Goal: Task Accomplishment & Management: Manage account settings

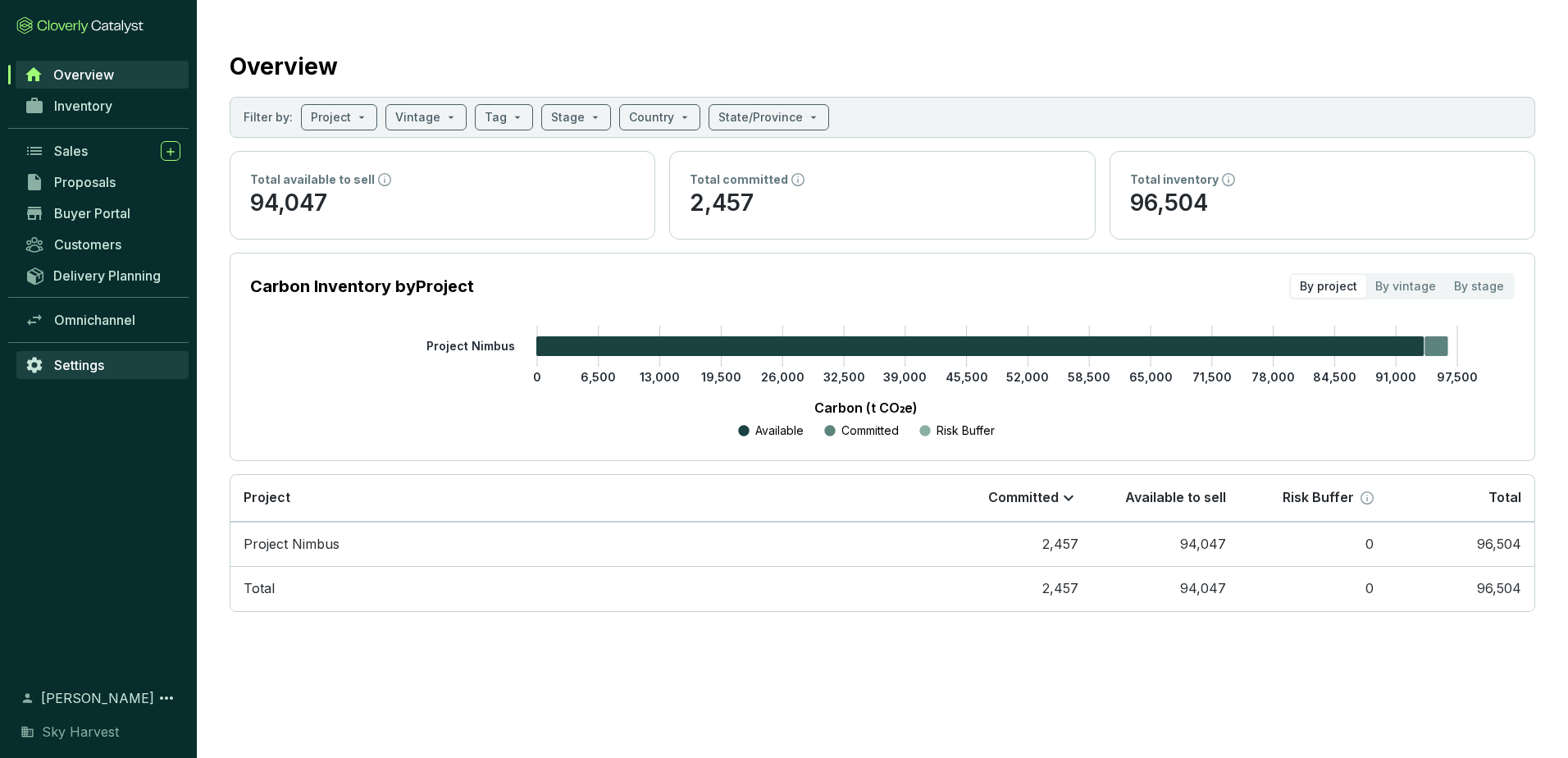
click at [96, 368] on span "Settings" at bounding box center [79, 365] width 50 height 16
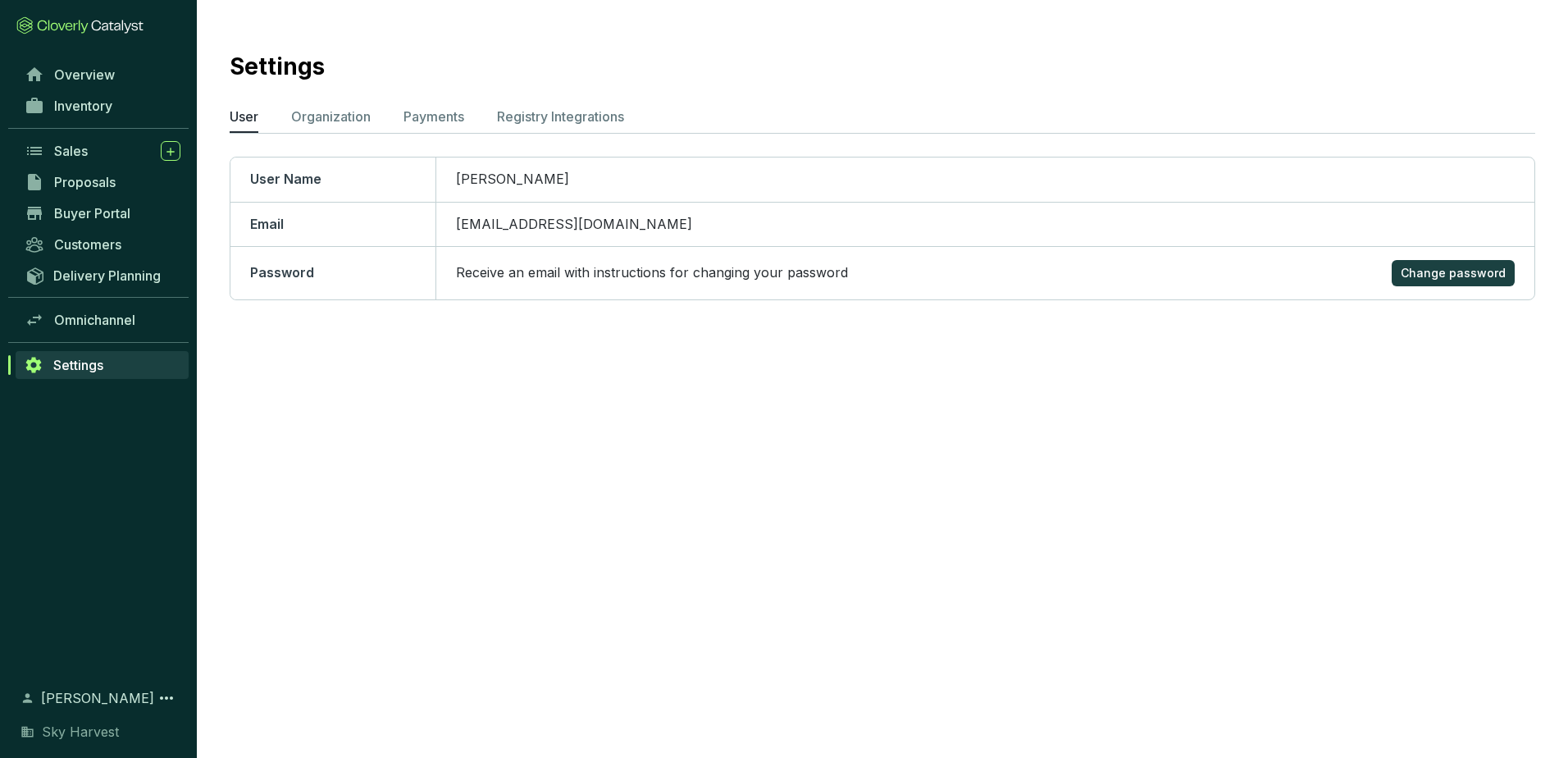
click at [397, 118] on ul "User Organization Payments Registry Integrations" at bounding box center [882, 119] width 1305 height 26
click at [414, 117] on p "Payments" at bounding box center [433, 116] width 60 height 20
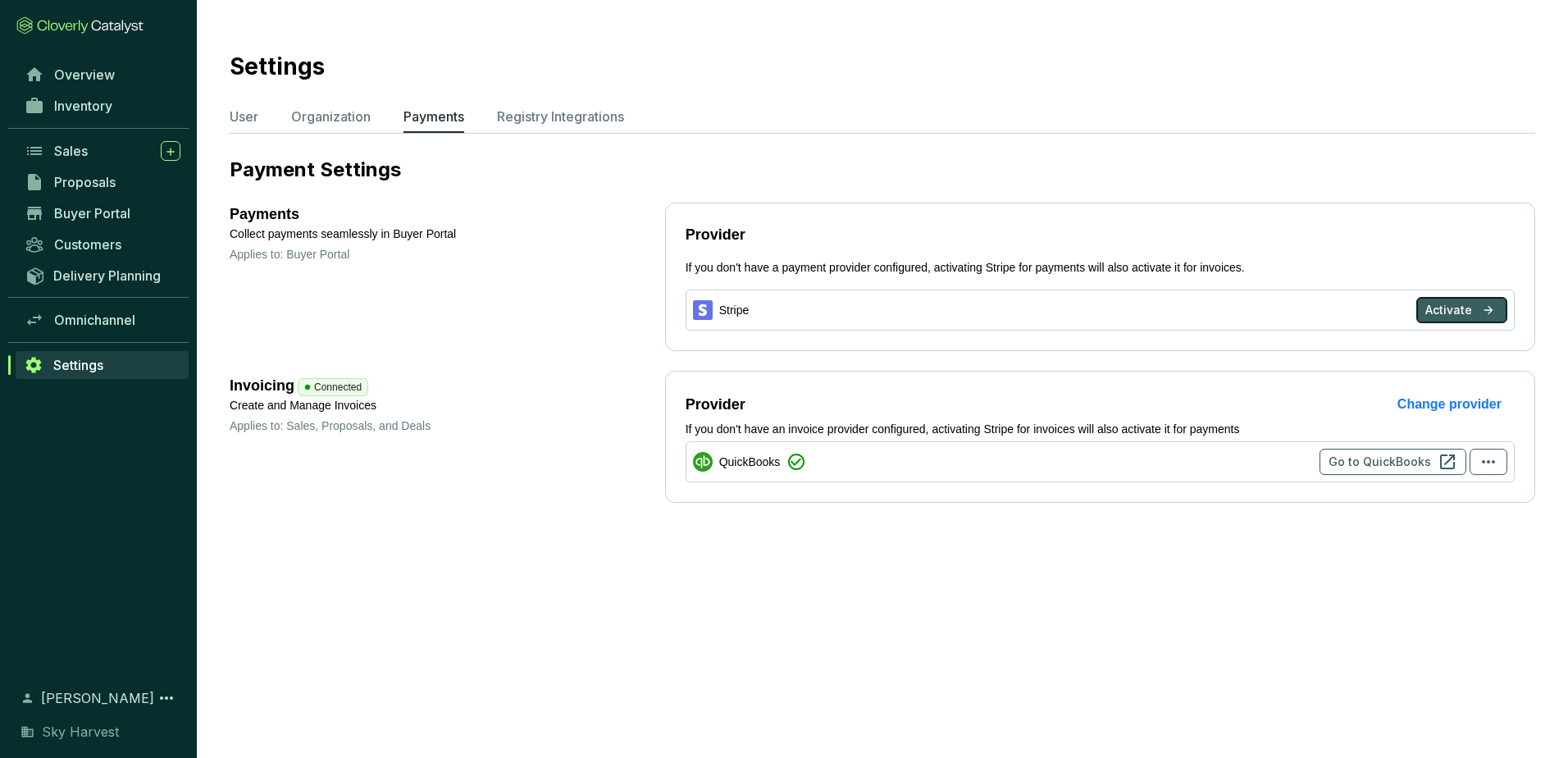
click at [1474, 301] on button "Activate" at bounding box center [1461, 309] width 91 height 26
click at [1437, 307] on span "Activate" at bounding box center [1448, 309] width 47 height 16
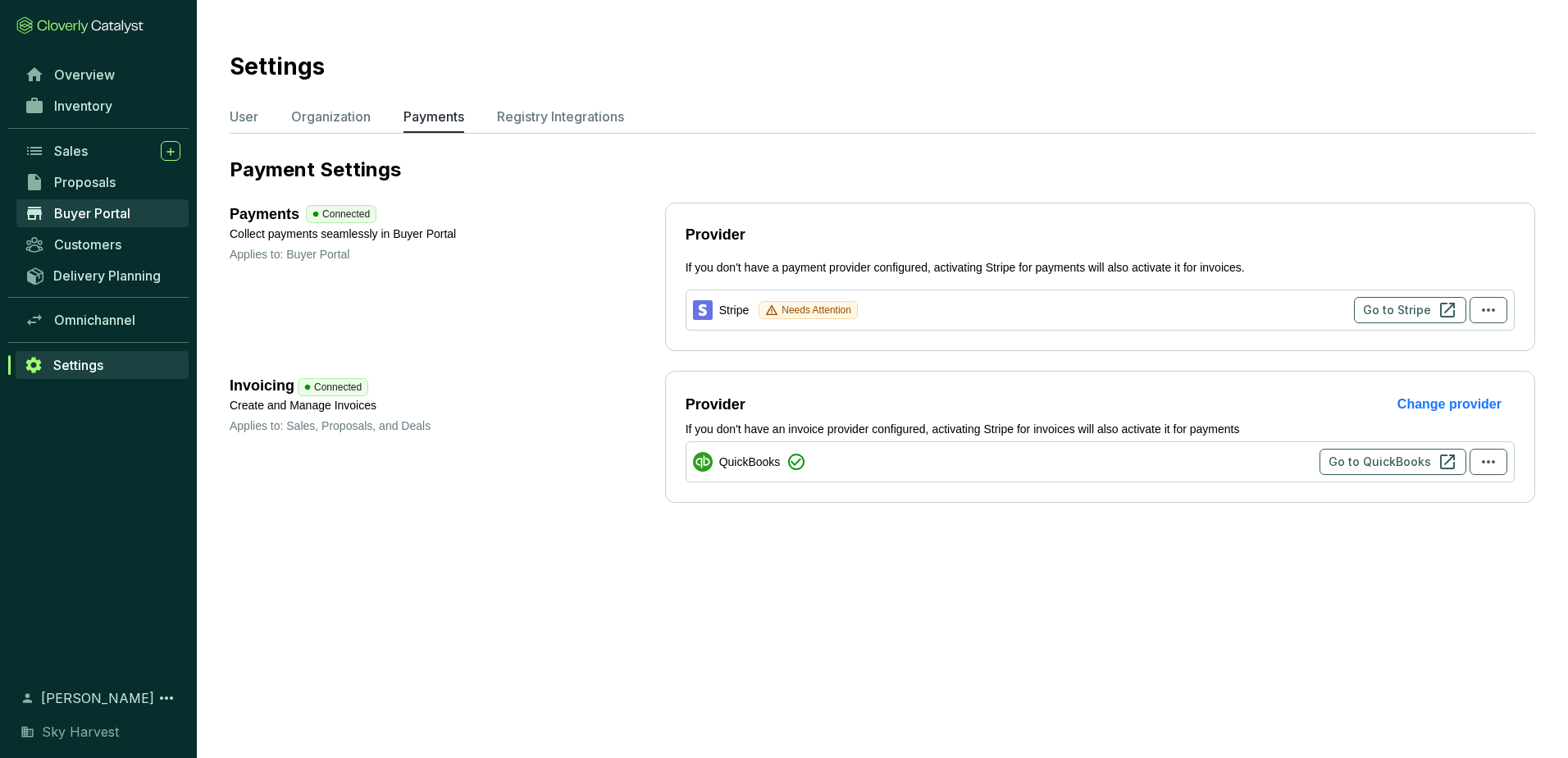
click at [78, 211] on span "Buyer Portal" at bounding box center [93, 212] width 77 height 16
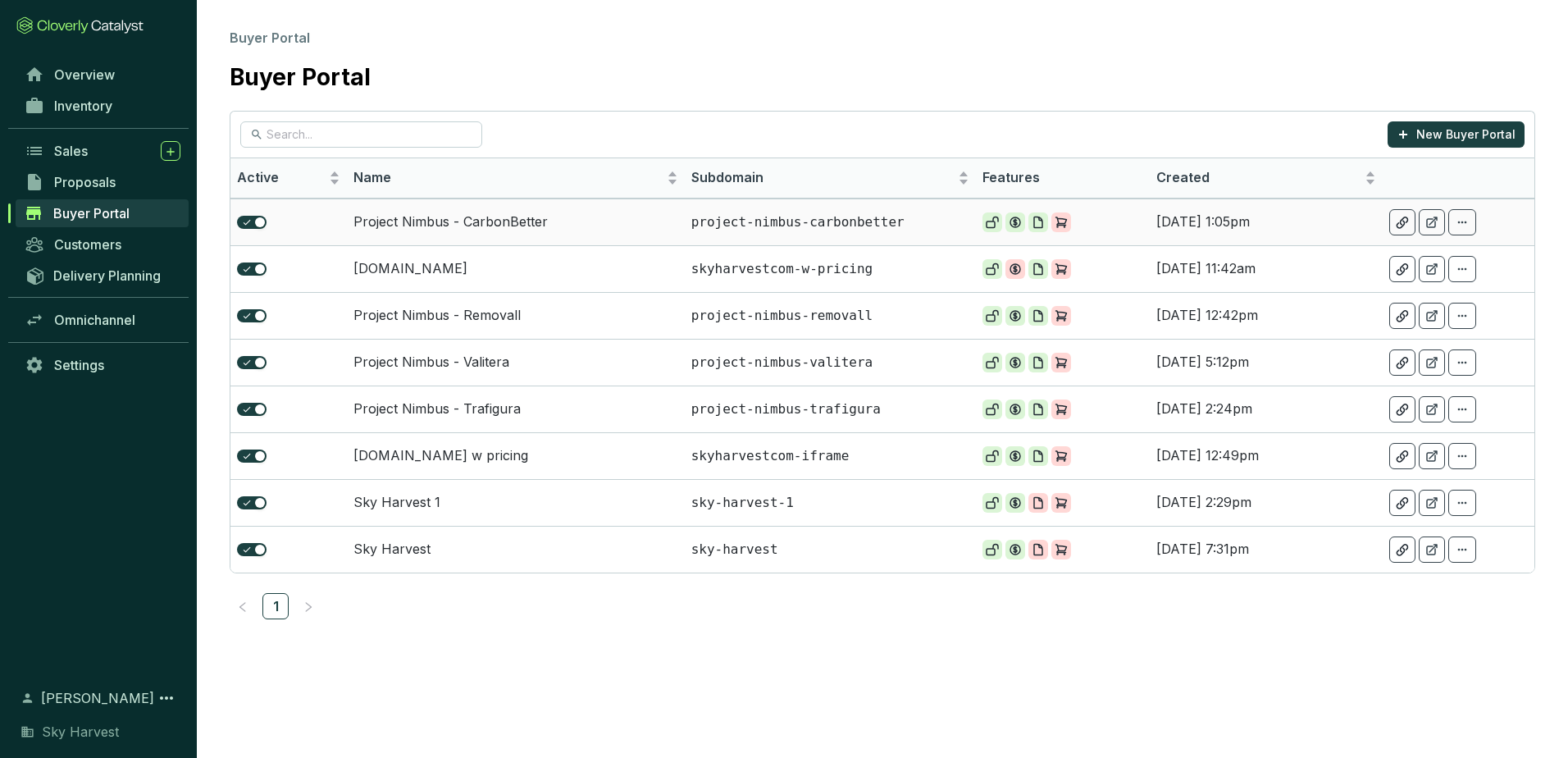
click at [886, 218] on p "project-nimbus-carbonbetter" at bounding box center [829, 222] width 278 height 18
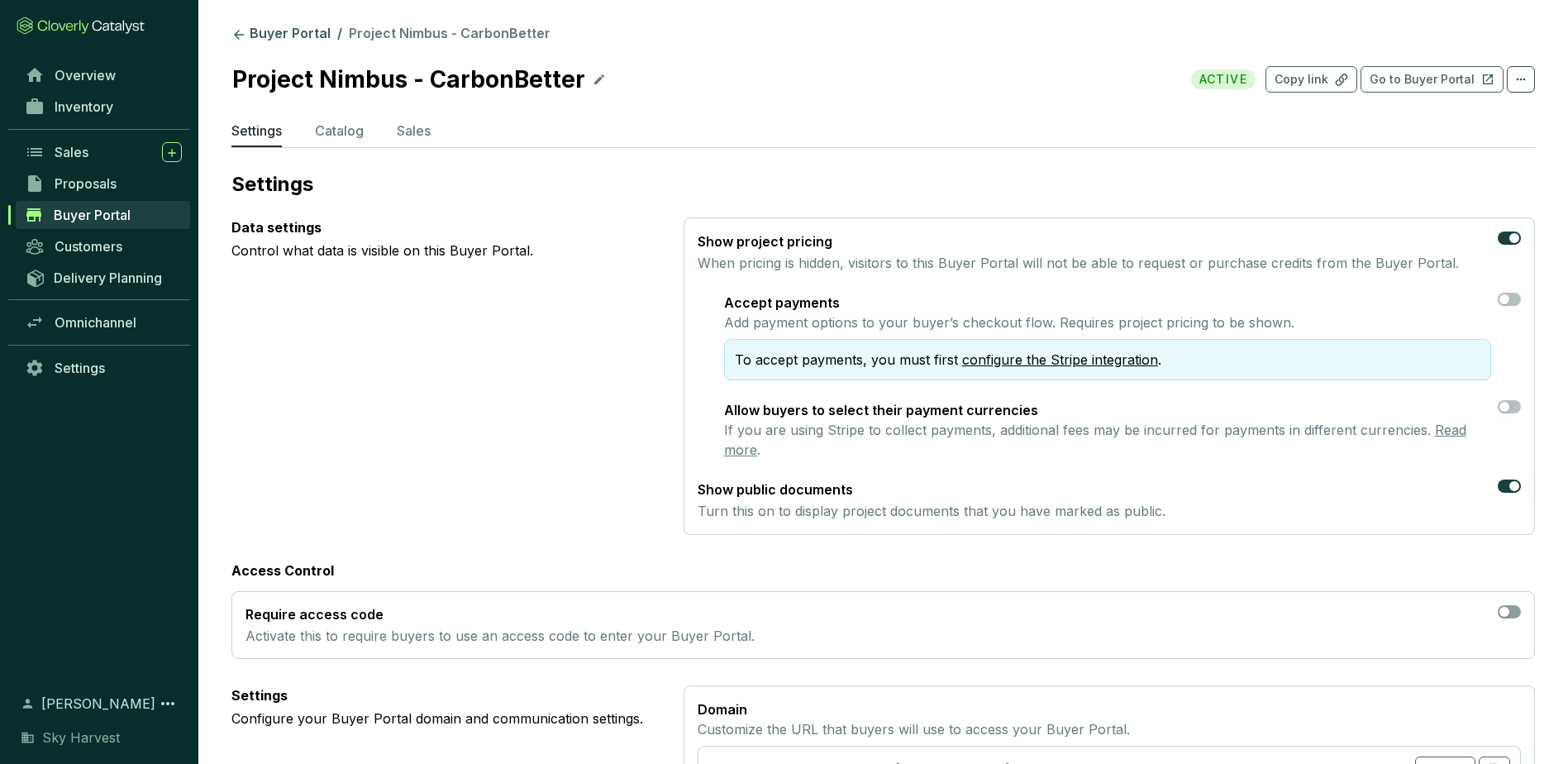
click at [1111, 351] on link "configure the Stripe integration" at bounding box center [1060, 359] width 196 height 16
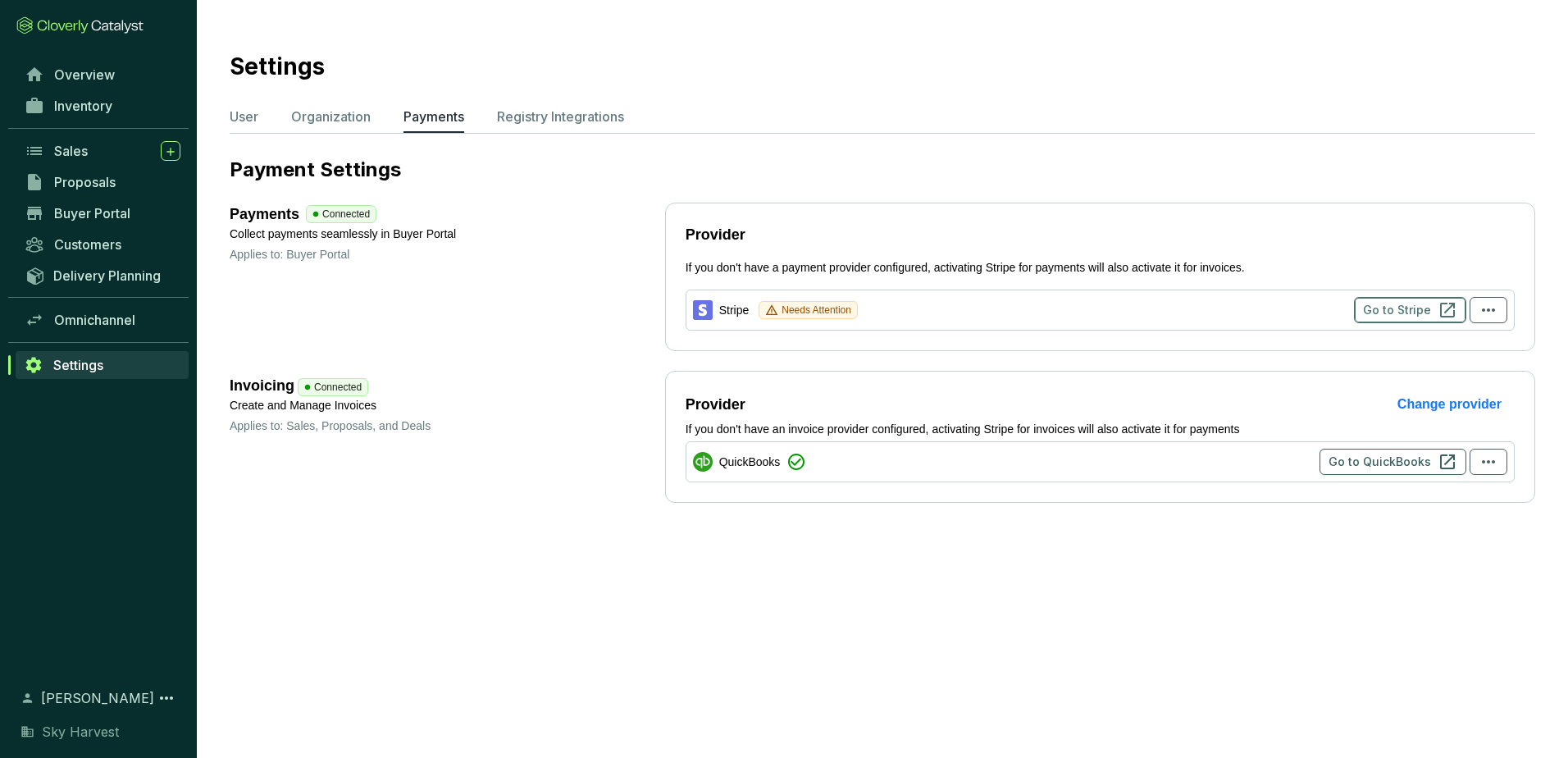
click at [1418, 306] on span "Go to Stripe" at bounding box center [1396, 309] width 68 height 16
click at [591, 278] on div "Payments Connected Collect payments seamlessly in Buyer Portal Applies to: Buye…" at bounding box center [882, 277] width 1305 height 148
click at [114, 211] on span "Buyer Portal" at bounding box center [93, 212] width 77 height 16
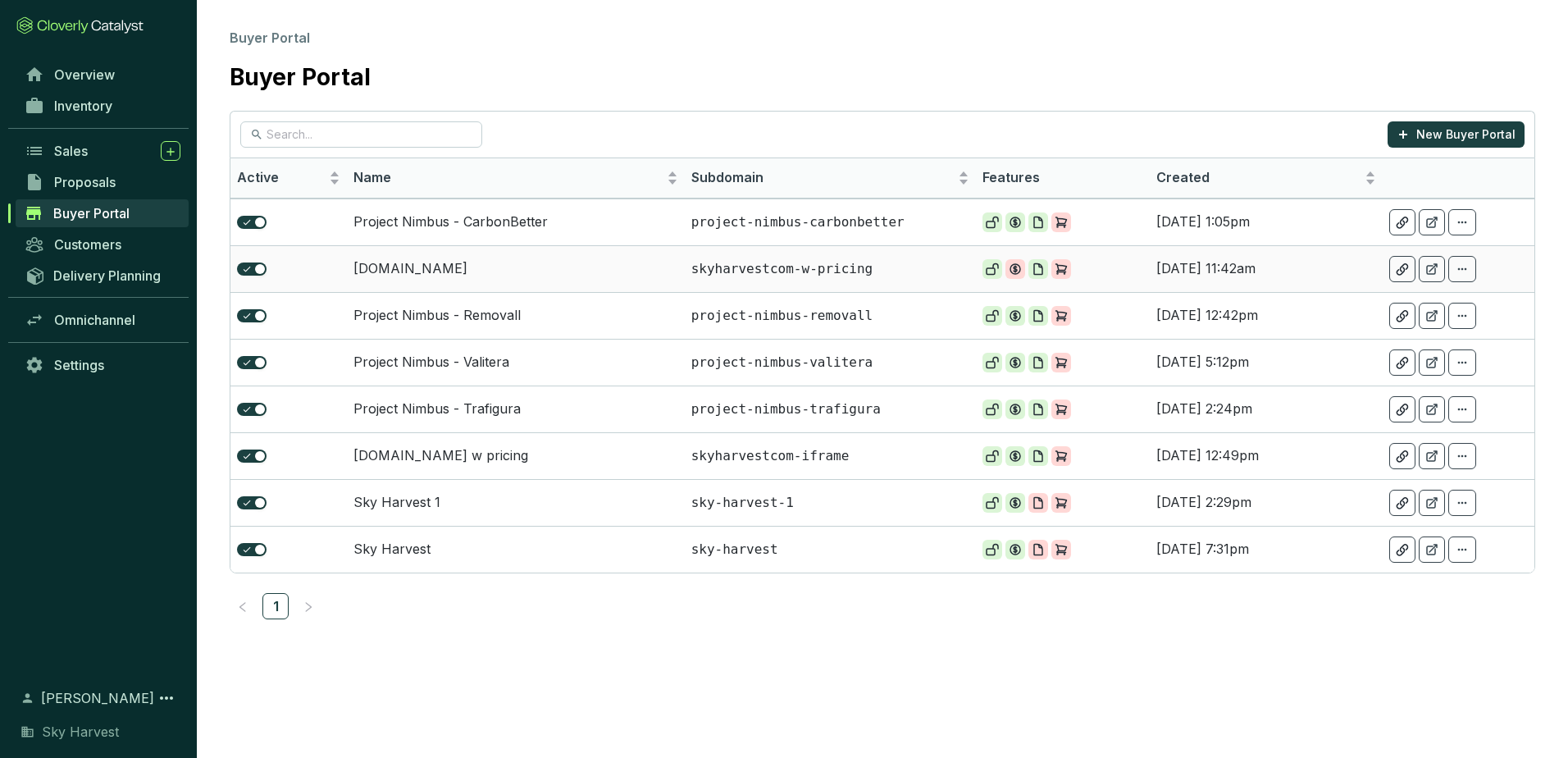
click at [1055, 267] on icon at bounding box center [1061, 269] width 13 height 13
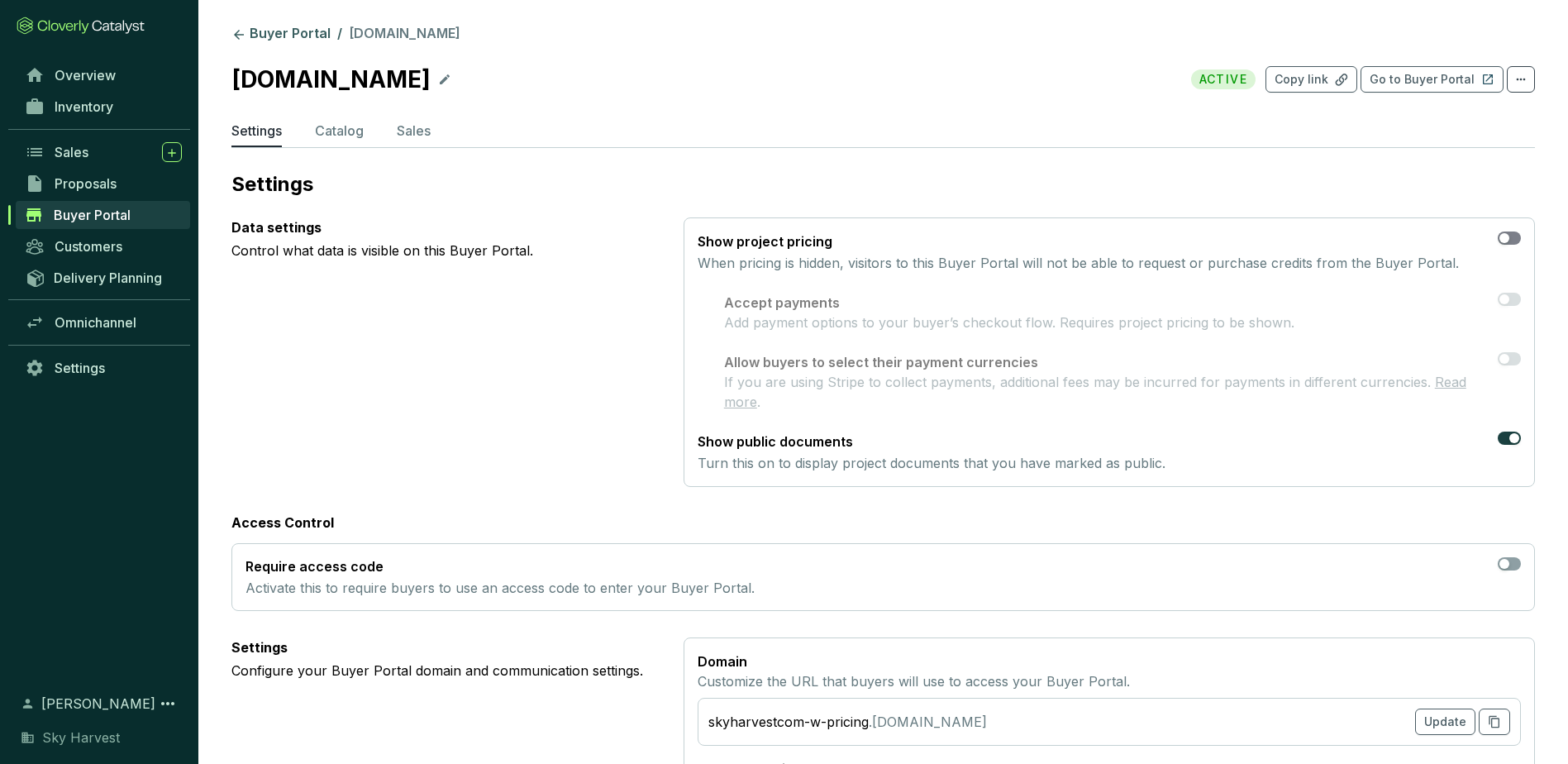
click at [1512, 240] on span "button" at bounding box center [1509, 238] width 23 height 14
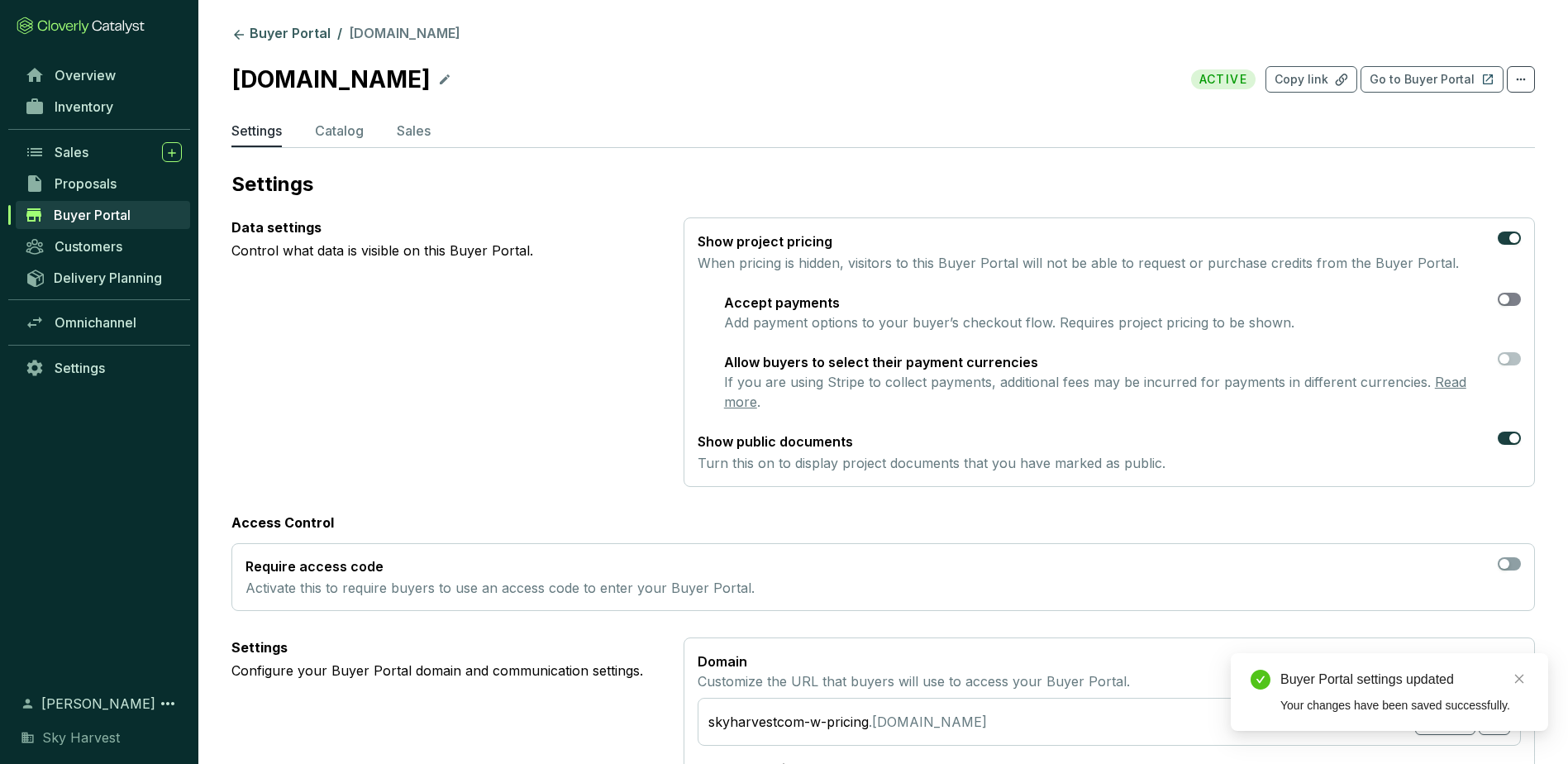
click at [1511, 302] on span "button" at bounding box center [1509, 299] width 23 height 14
click at [1446, 381] on link "Read more" at bounding box center [1095, 392] width 743 height 37
click at [1506, 356] on div "button" at bounding box center [1504, 359] width 10 height 10
click at [254, 29] on link "Buyer Portal" at bounding box center [282, 35] width 106 height 20
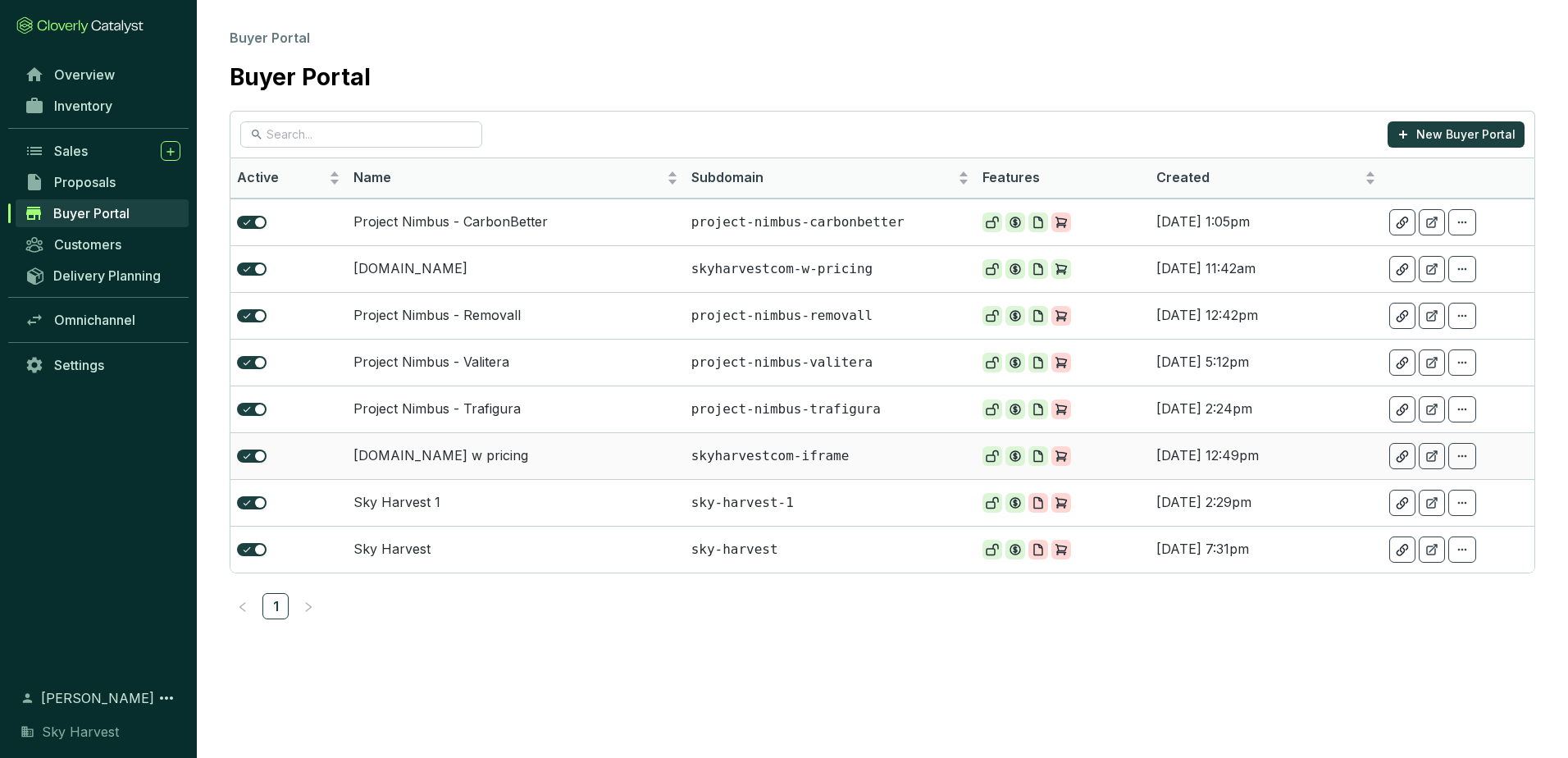
click at [583, 457] on td "[DOMAIN_NAME] w pricing" at bounding box center [516, 456] width 338 height 47
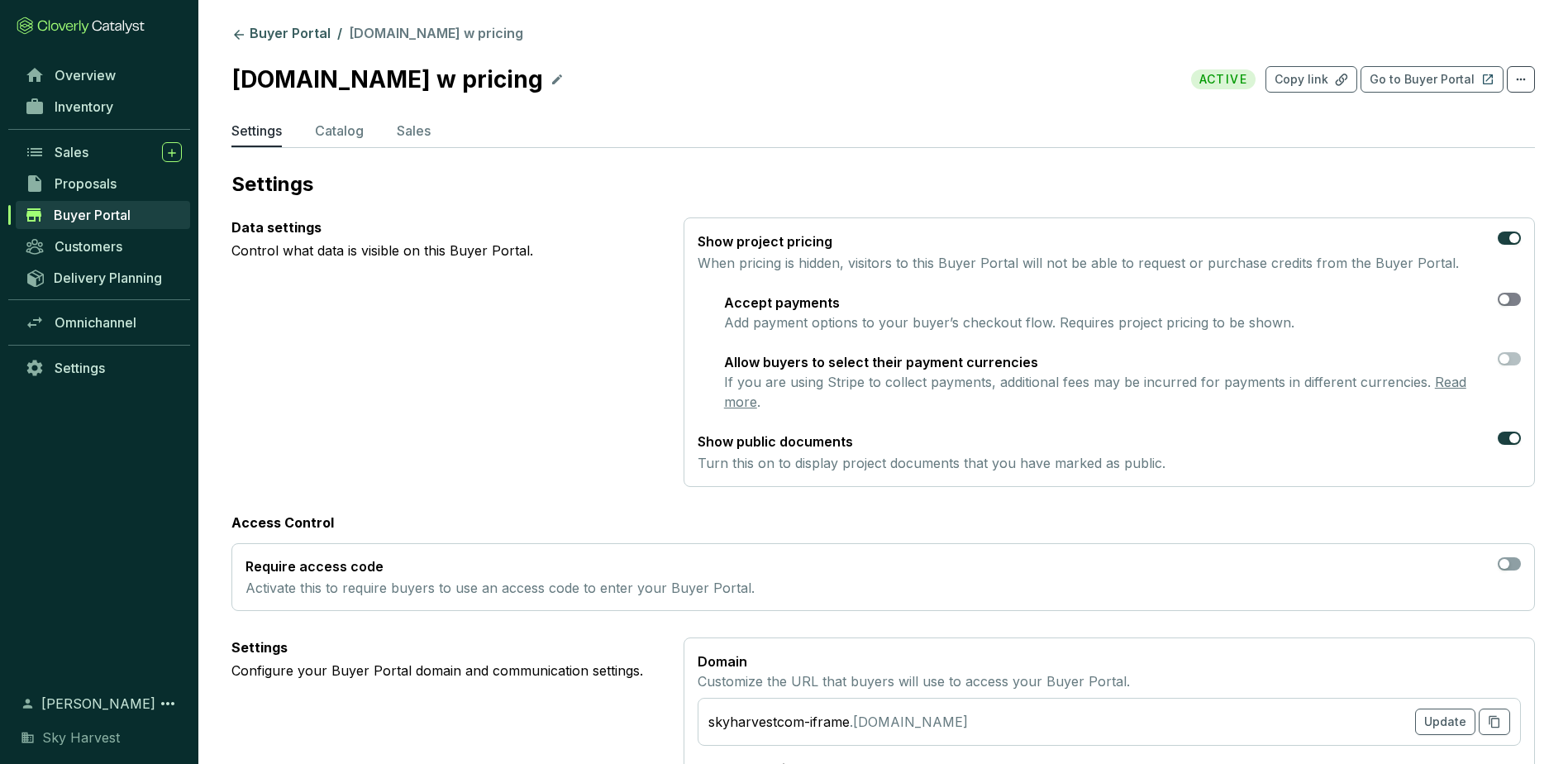
click at [1508, 294] on div "button" at bounding box center [1504, 299] width 10 height 10
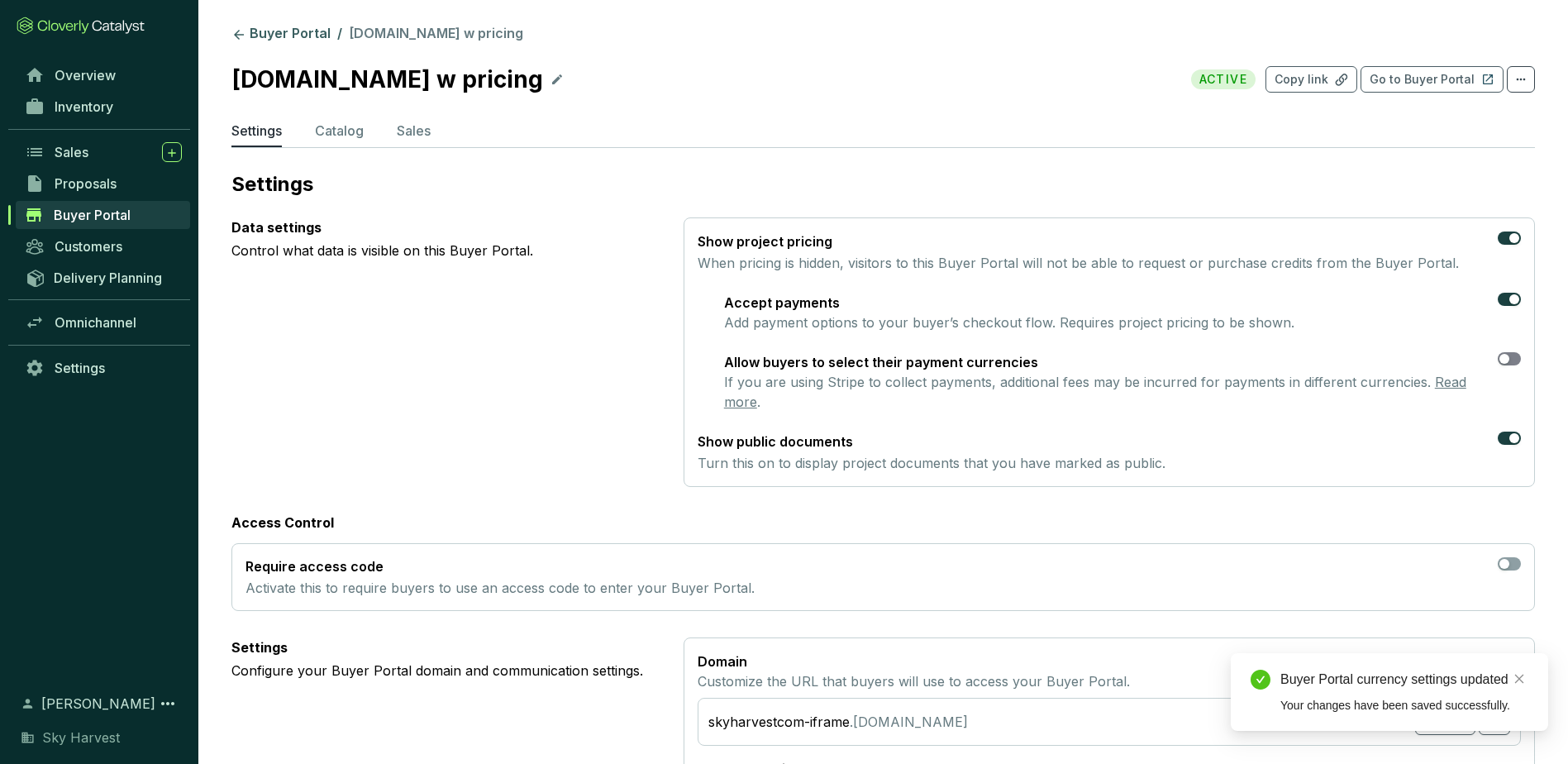
click at [1512, 361] on span "button" at bounding box center [1509, 359] width 23 height 14
click at [291, 34] on link "Buyer Portal" at bounding box center [282, 35] width 106 height 20
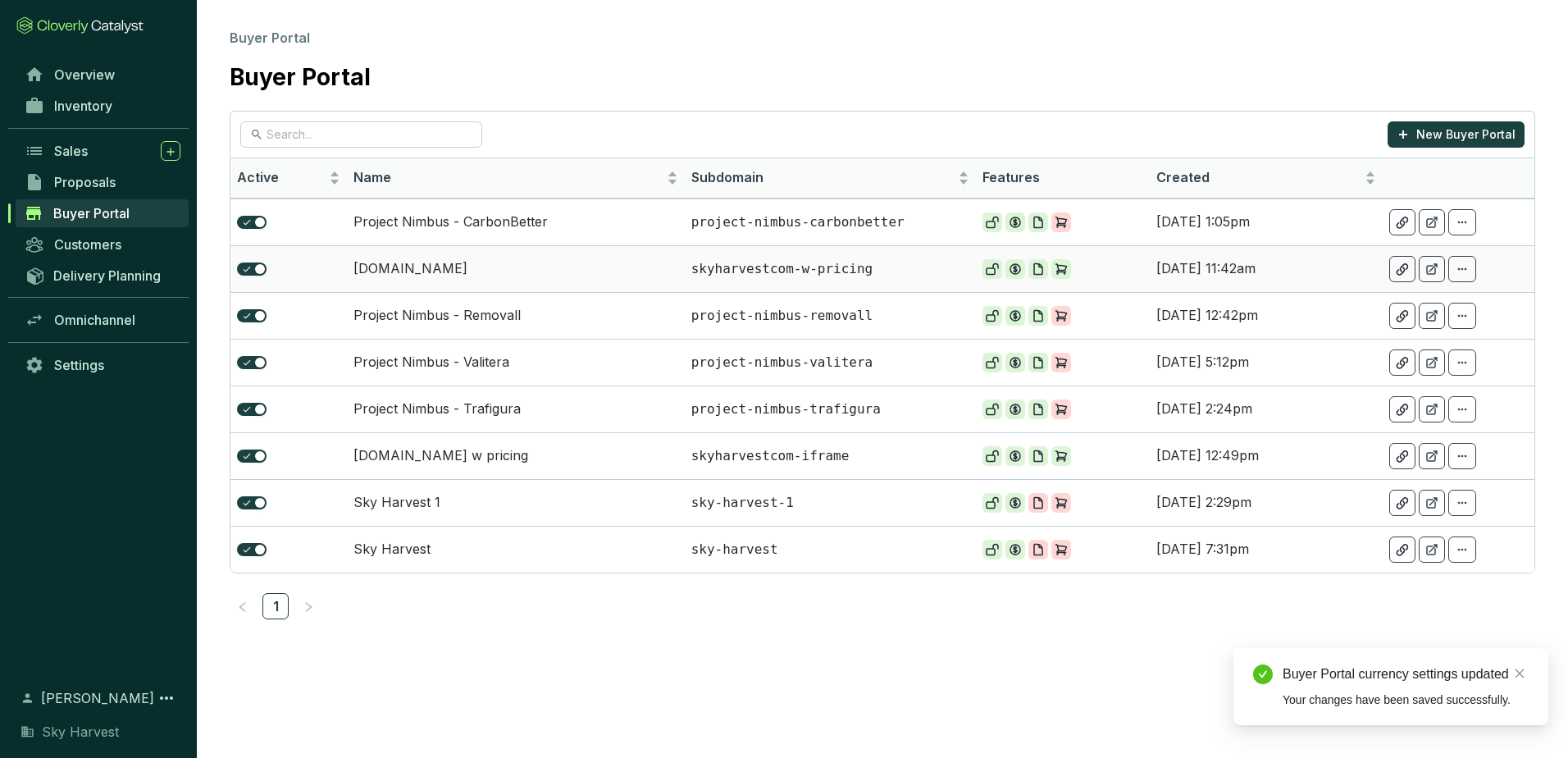
click at [559, 267] on td "[DOMAIN_NAME]" at bounding box center [516, 268] width 338 height 47
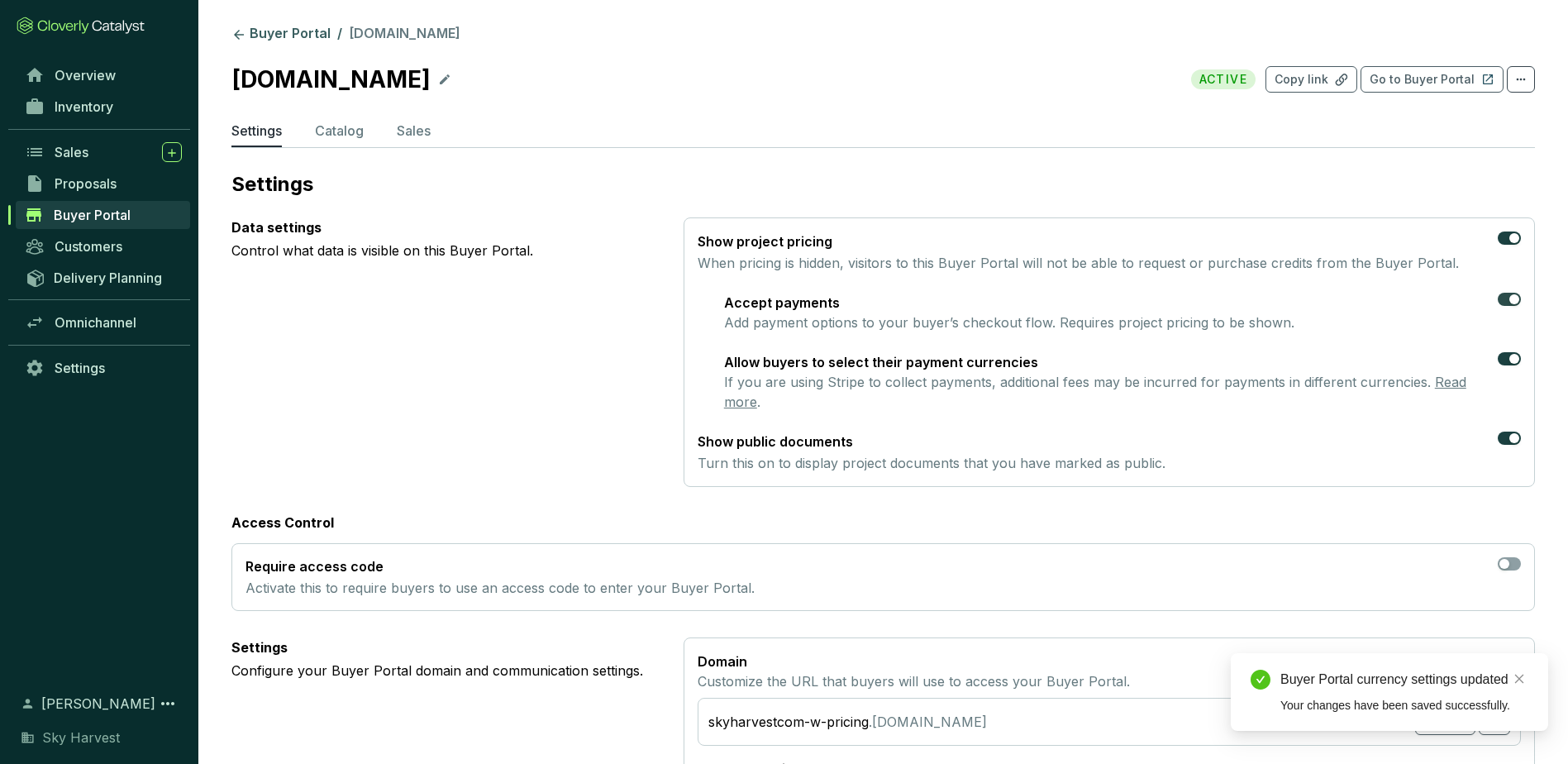
click at [1500, 299] on section "Accept payments Add payment options to your buyer’s checkout flow. Requires pro…" at bounding box center [1122, 312] width 797 height 40
click at [1503, 360] on span "button" at bounding box center [1509, 359] width 23 height 14
click at [1502, 296] on span "button" at bounding box center [1509, 299] width 23 height 14
click at [259, 31] on link "Buyer Portal" at bounding box center [282, 35] width 106 height 20
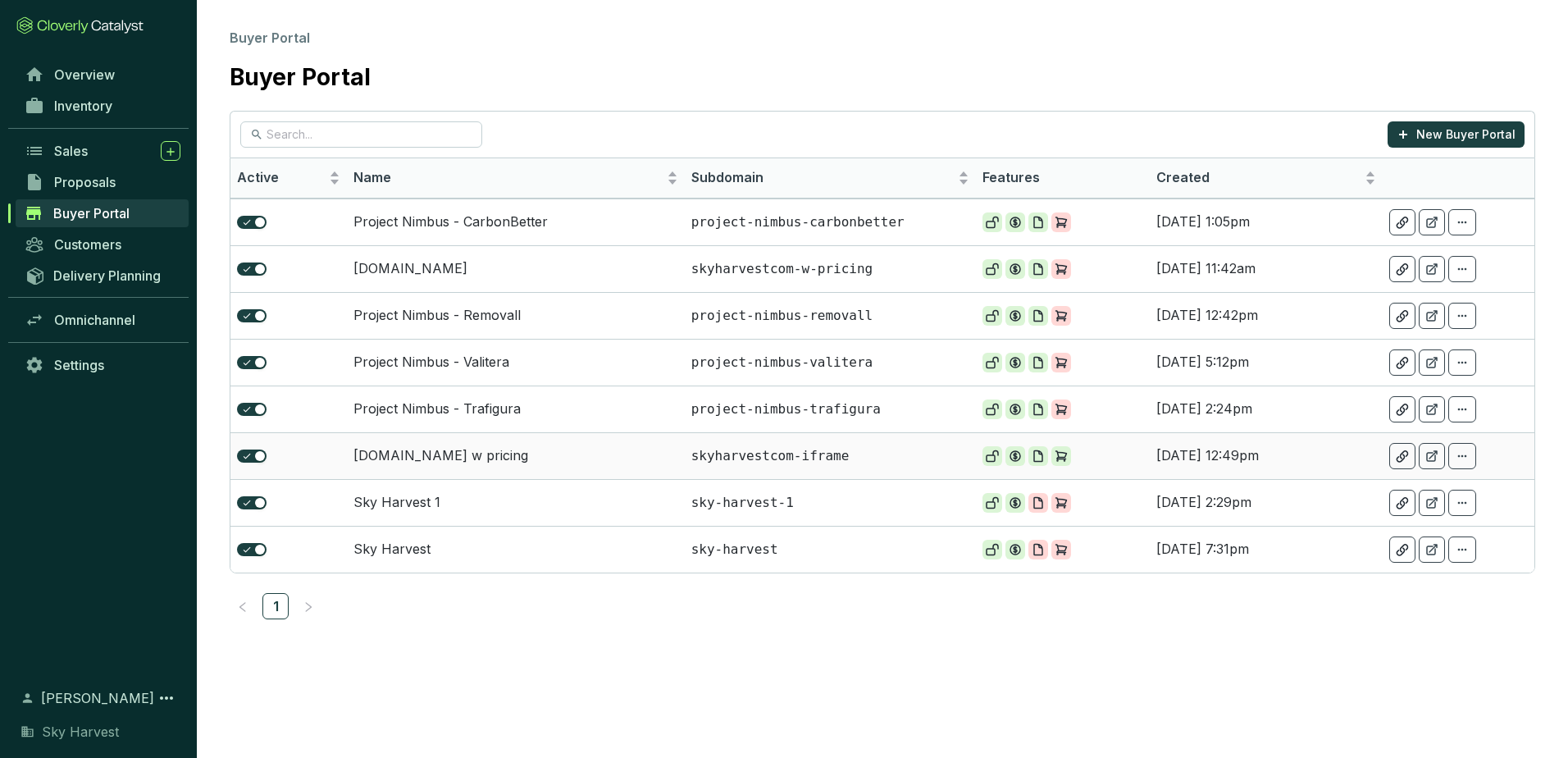
click at [420, 454] on td "[DOMAIN_NAME] w pricing" at bounding box center [516, 456] width 338 height 47
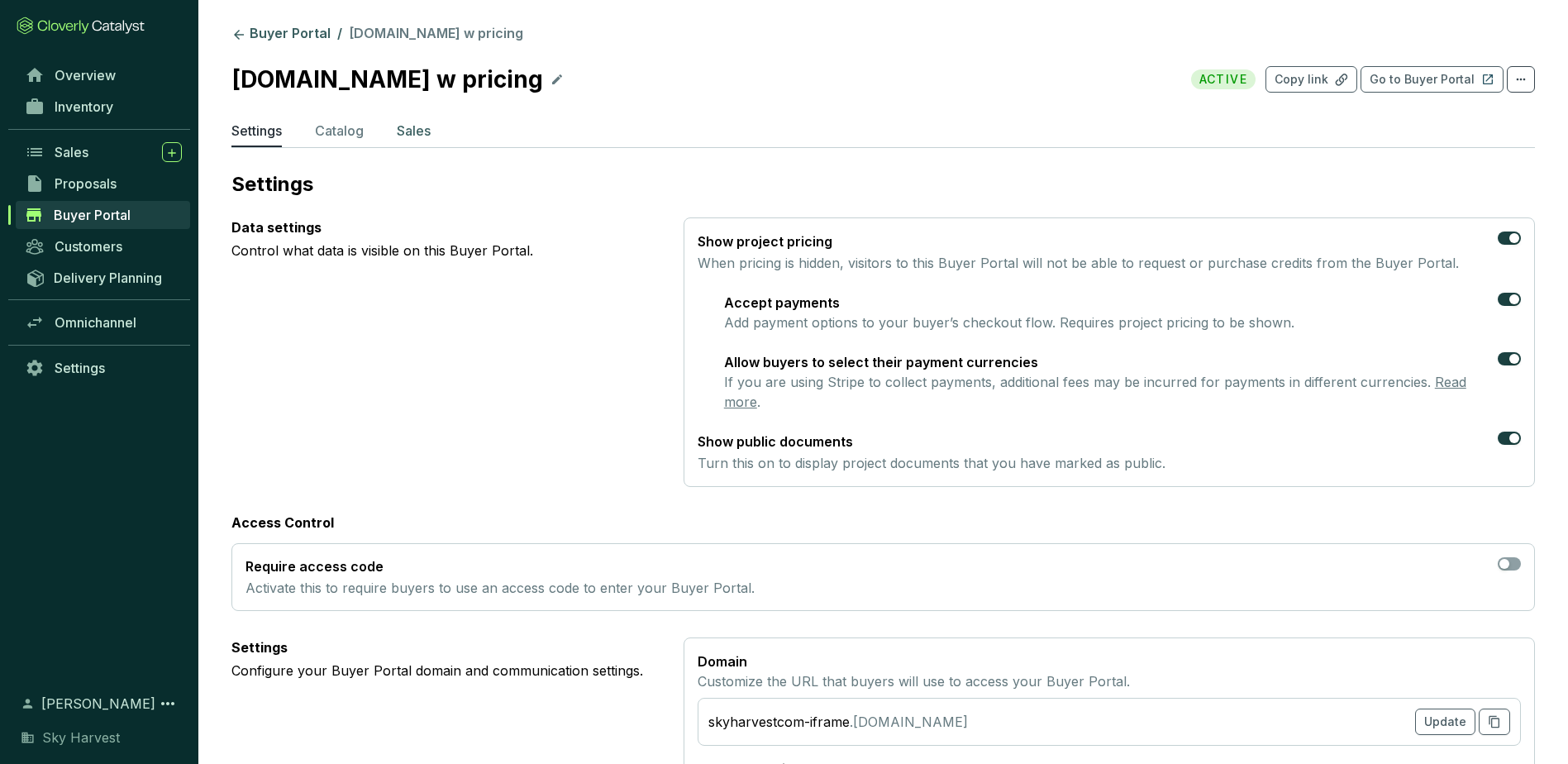
click at [415, 126] on p "Sales" at bounding box center [413, 130] width 34 height 20
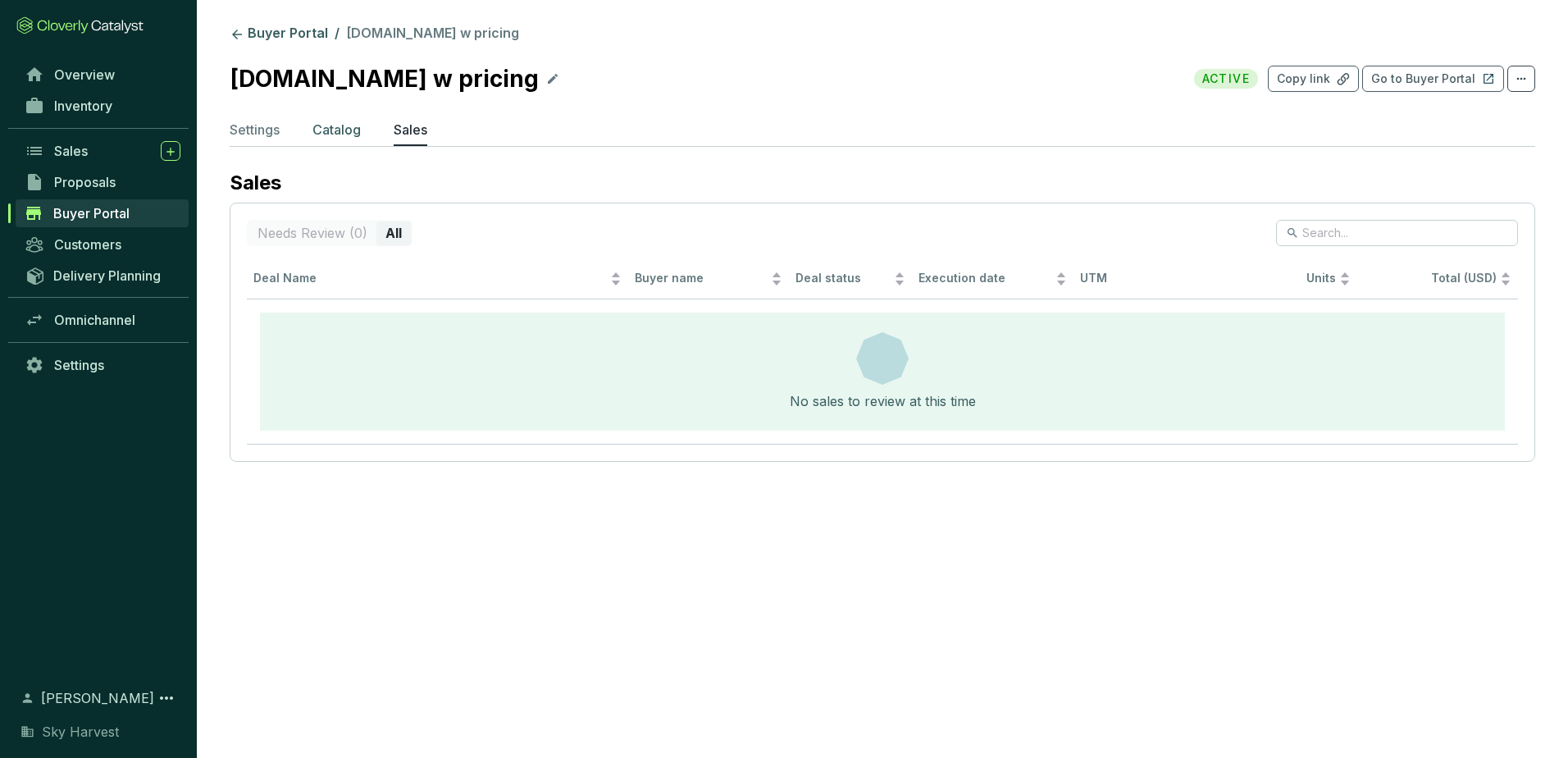
click at [342, 129] on p "Catalog" at bounding box center [337, 129] width 49 height 20
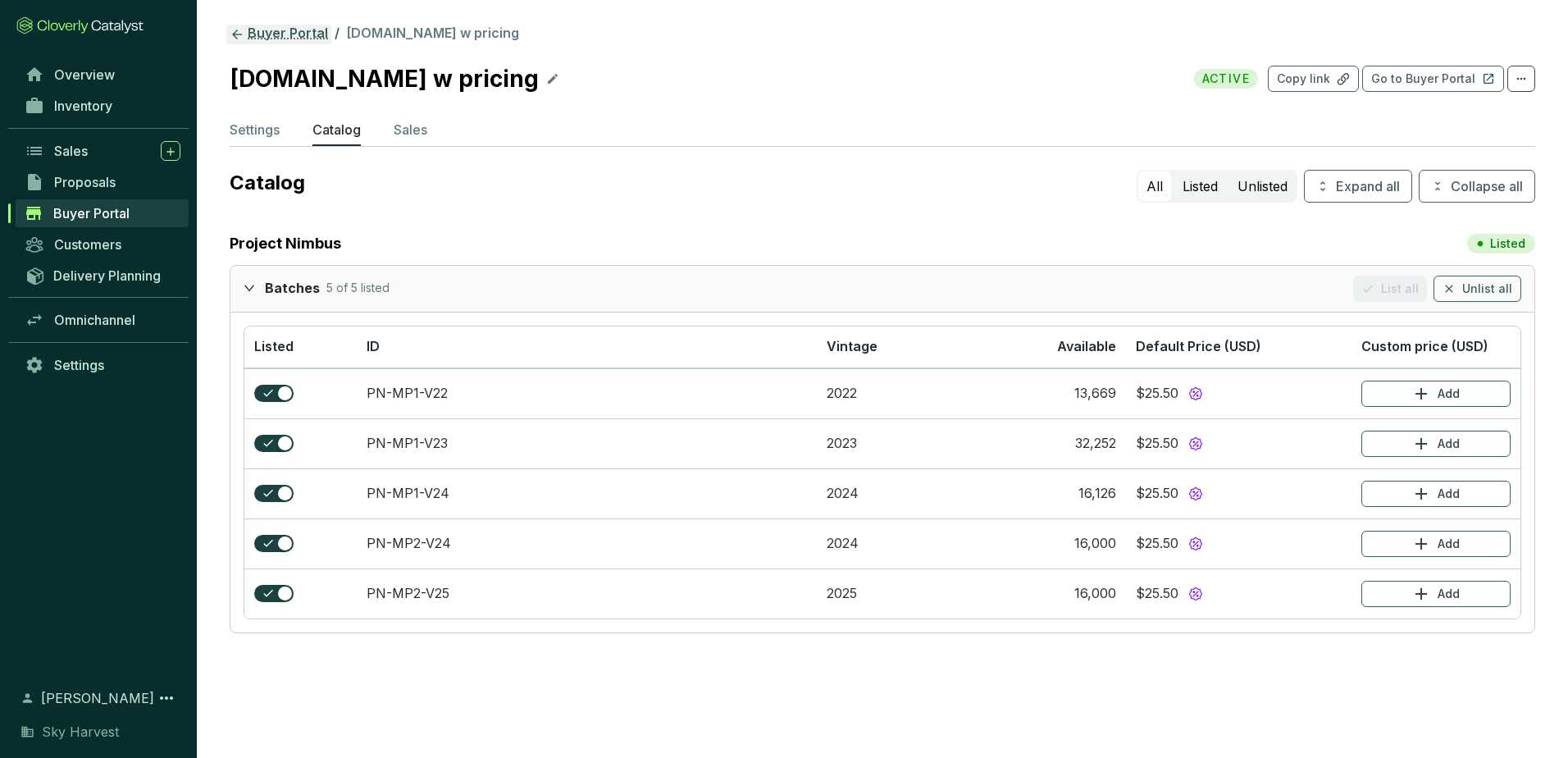
click at [259, 36] on link "Buyer Portal" at bounding box center [279, 34] width 105 height 20
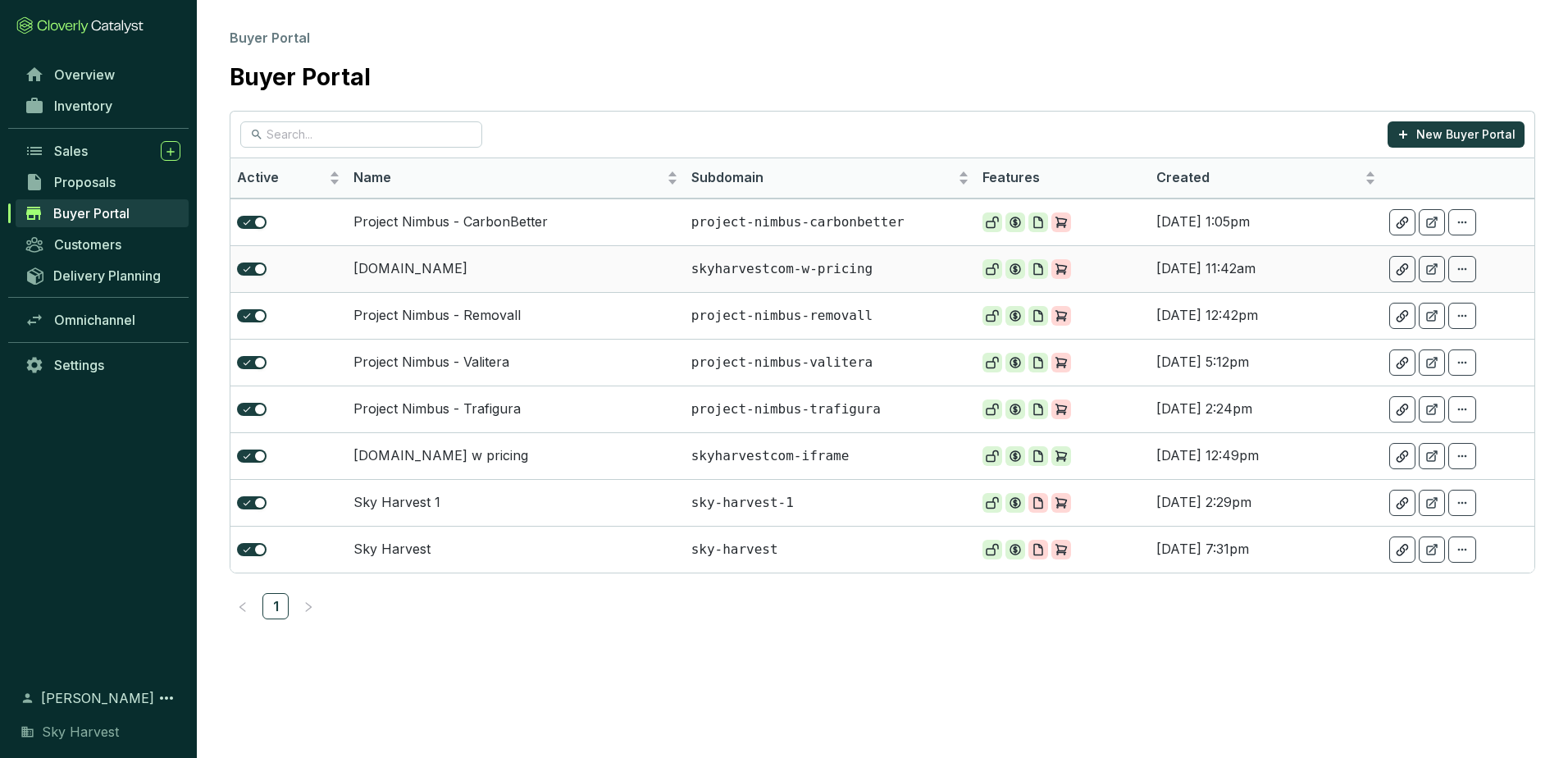
click at [393, 273] on td "[DOMAIN_NAME]" at bounding box center [516, 268] width 338 height 47
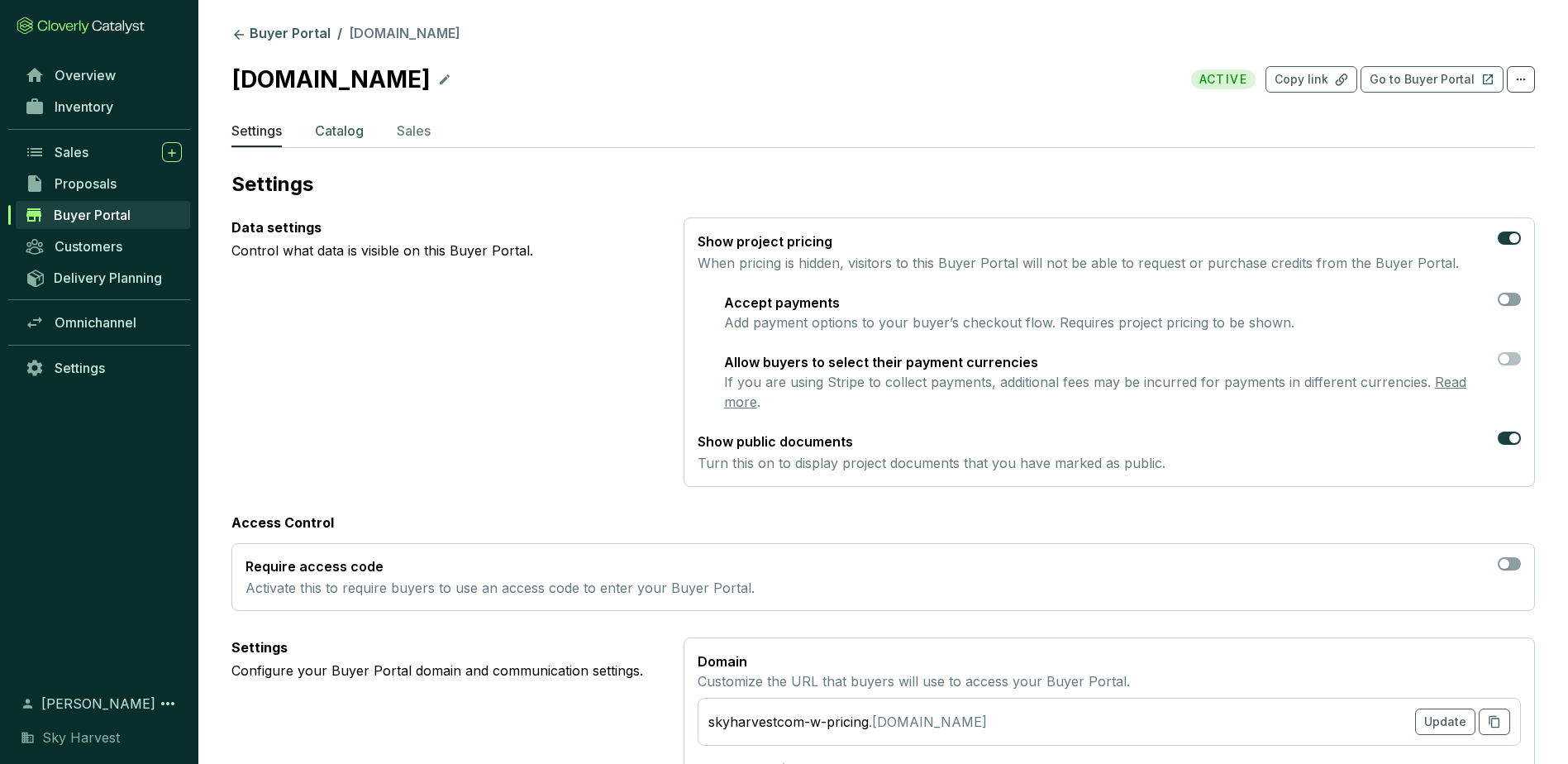
click at [343, 139] on p "Catalog" at bounding box center [339, 130] width 49 height 20
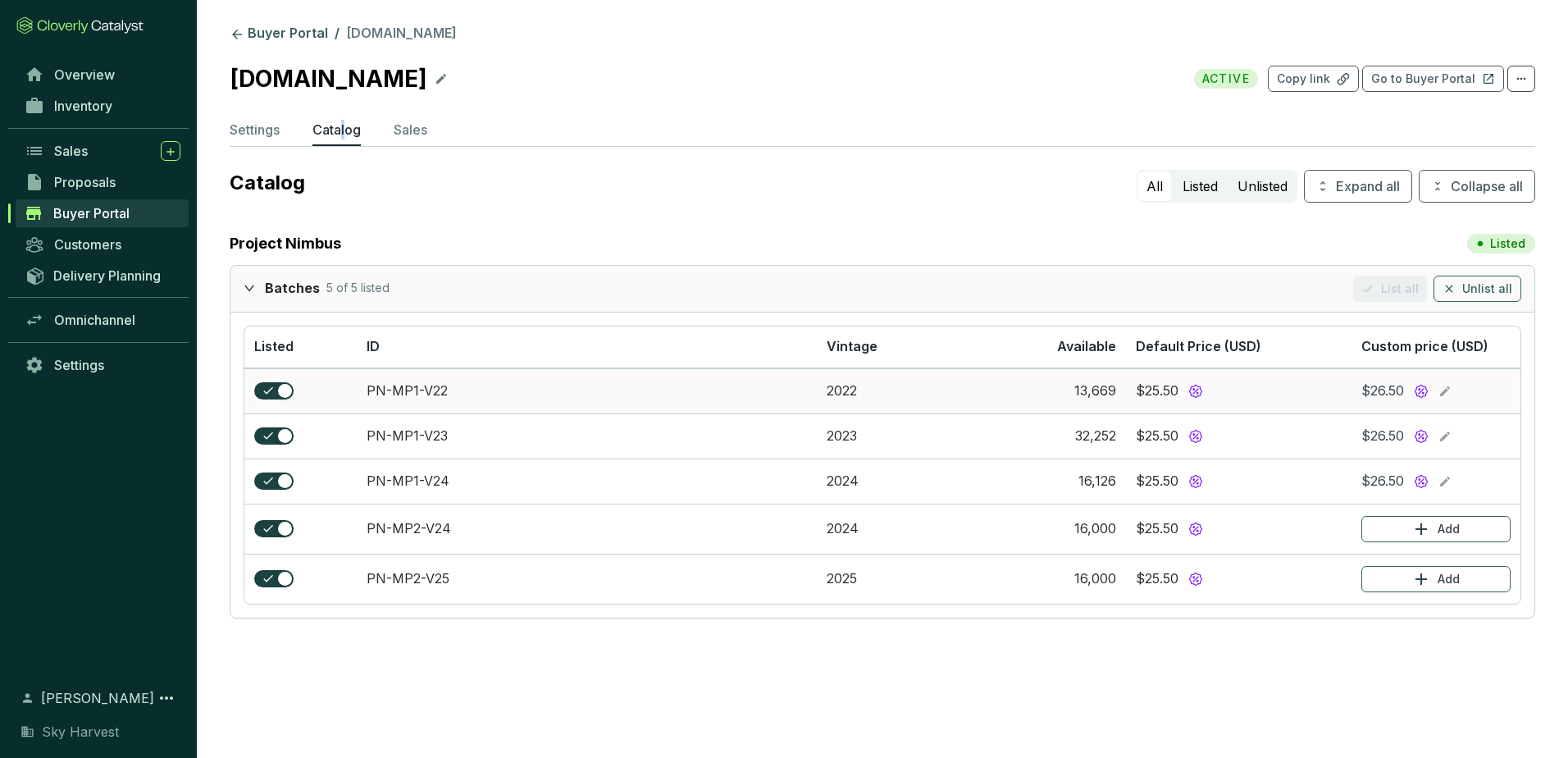
click at [1451, 391] on icon at bounding box center [1445, 391] width 13 height 20
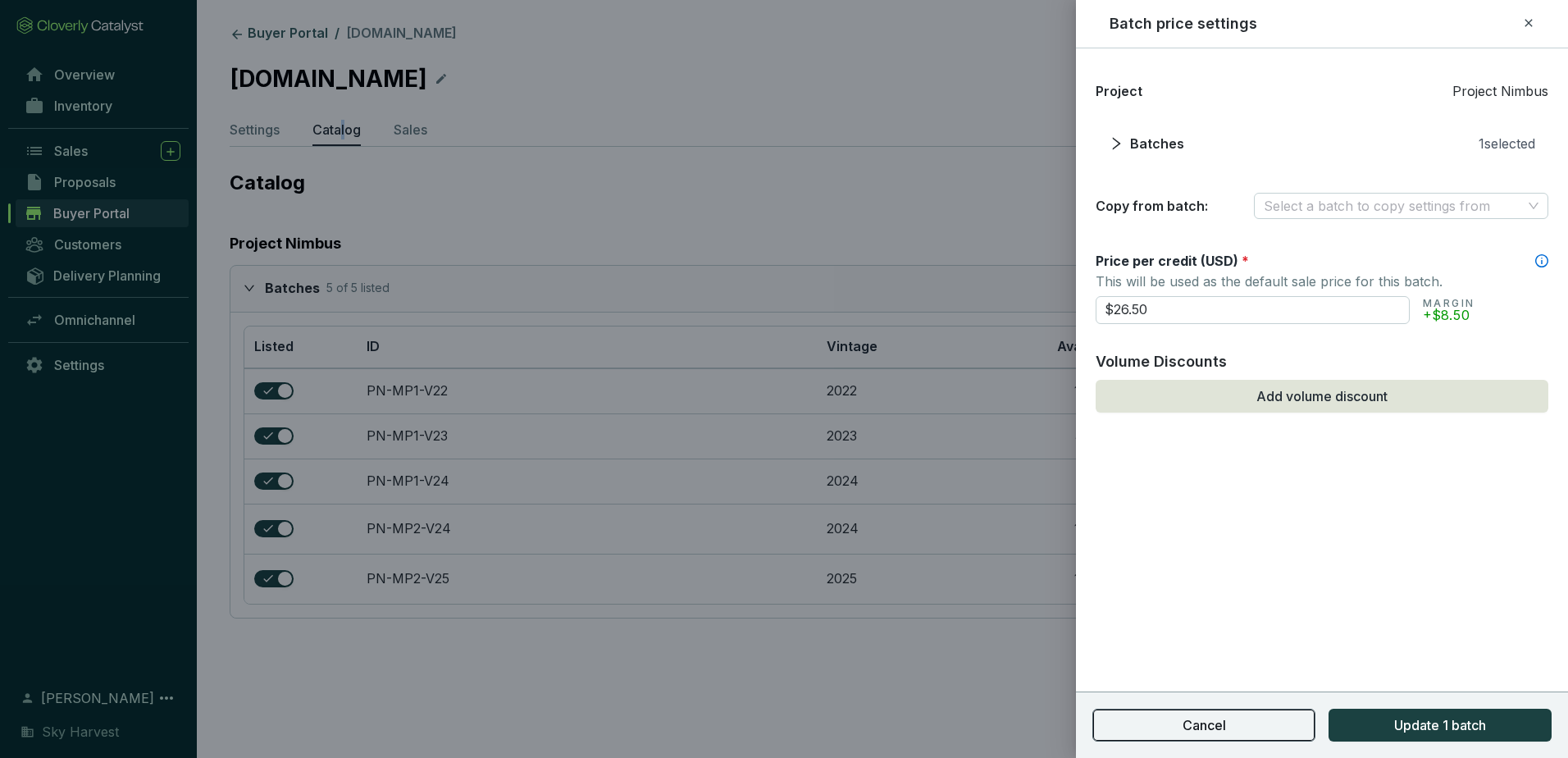
click at [1282, 726] on button "Cancel" at bounding box center [1204, 725] width 223 height 33
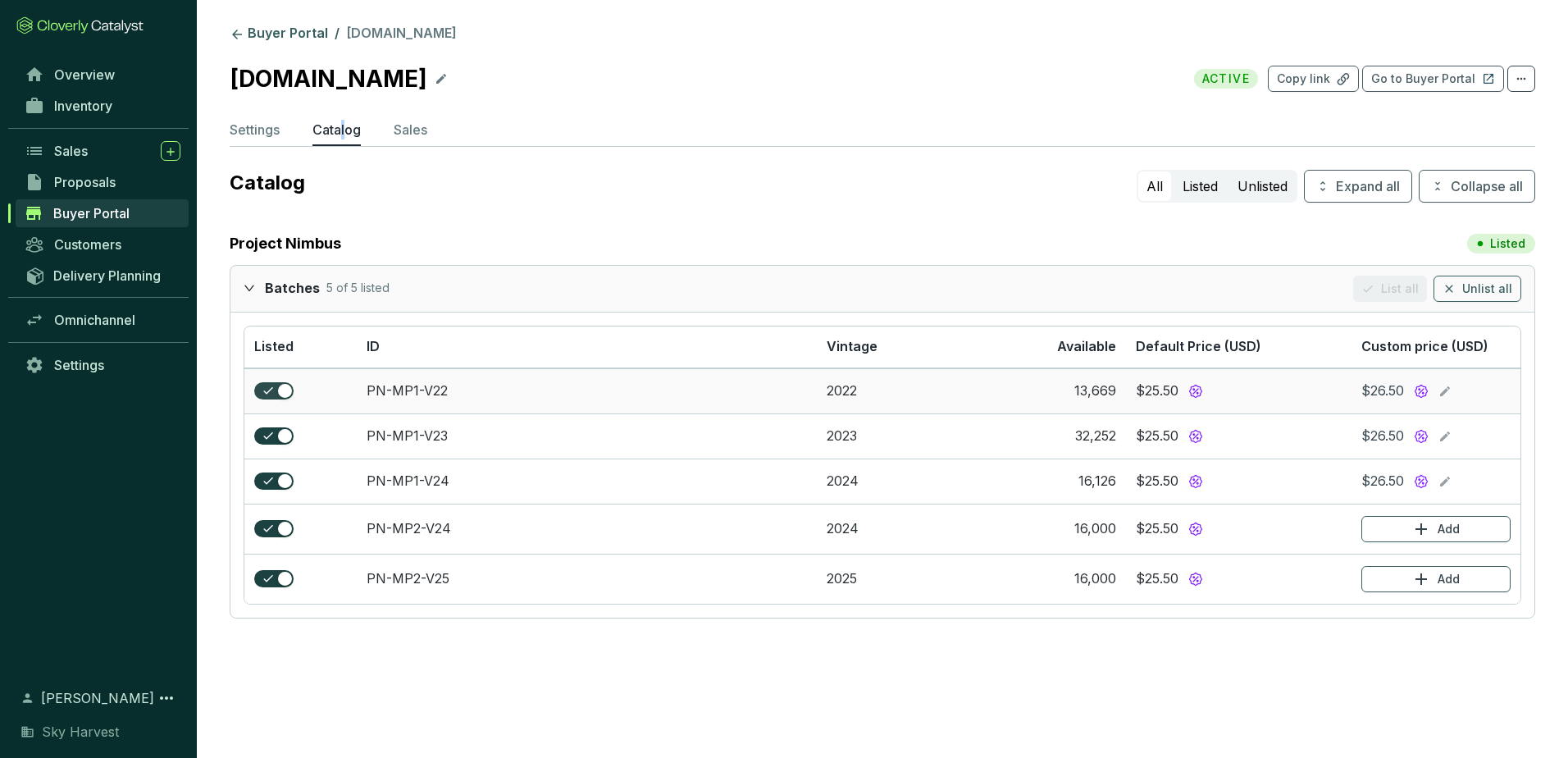
click at [275, 396] on span "button" at bounding box center [274, 390] width 39 height 18
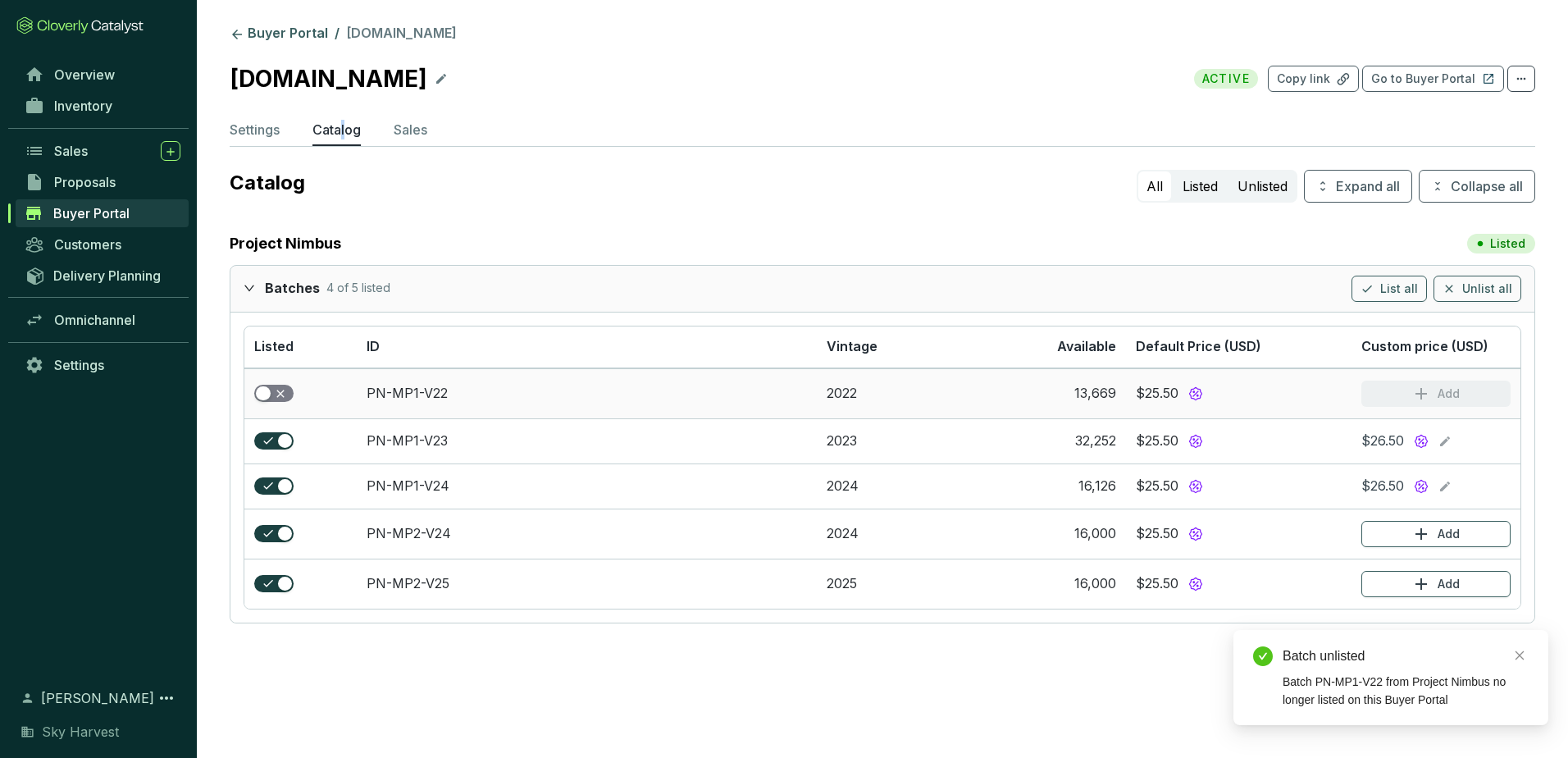
click at [274, 390] on span "button" at bounding box center [274, 393] width 39 height 18
click at [272, 436] on span "button" at bounding box center [274, 441] width 39 height 18
click at [272, 436] on span "button" at bounding box center [274, 443] width 39 height 18
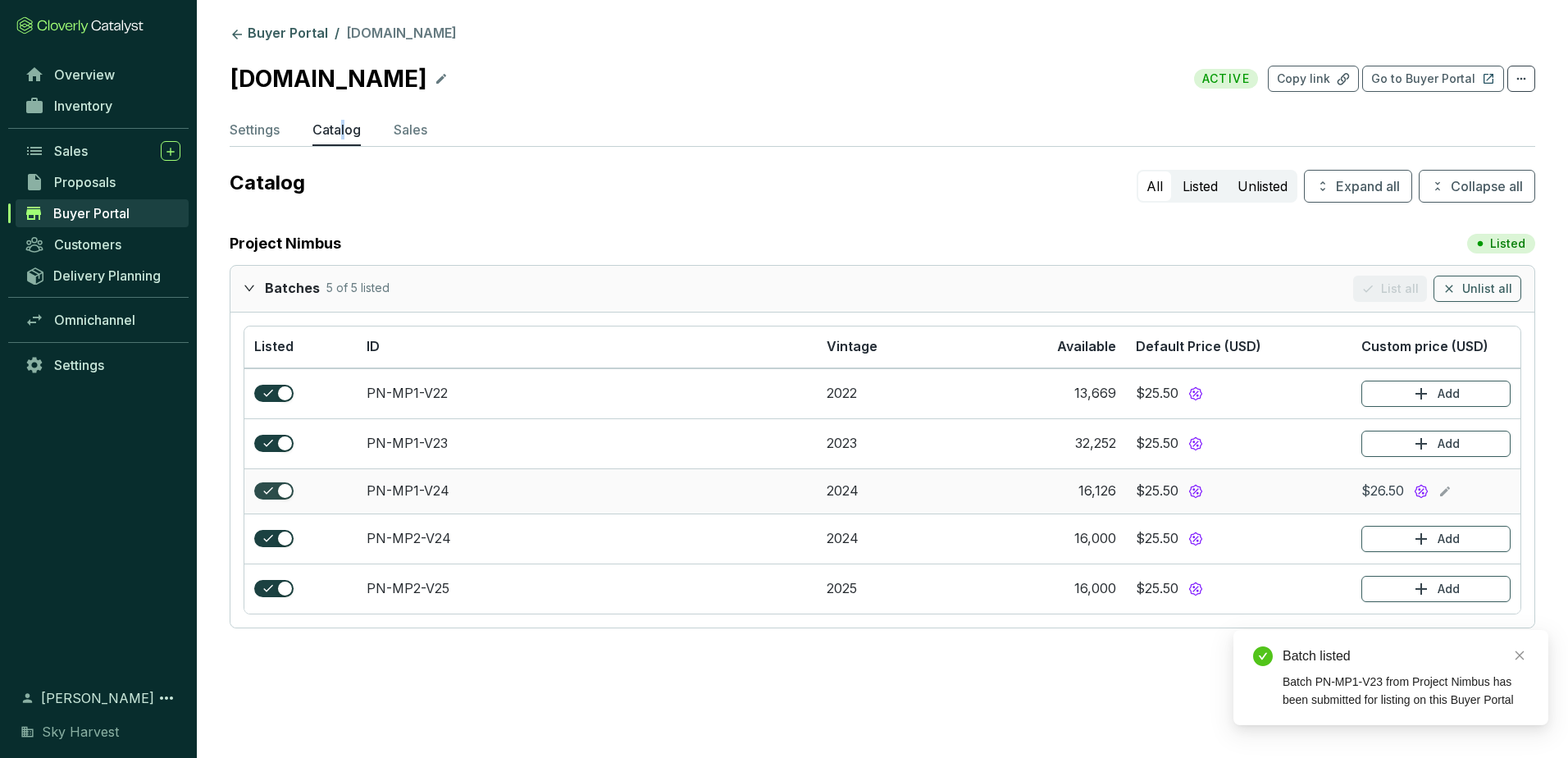
click at [276, 497] on span "button" at bounding box center [274, 491] width 39 height 18
click at [271, 491] on button "button" at bounding box center [274, 494] width 39 height 18
click at [257, 33] on link "Buyer Portal" at bounding box center [279, 34] width 105 height 20
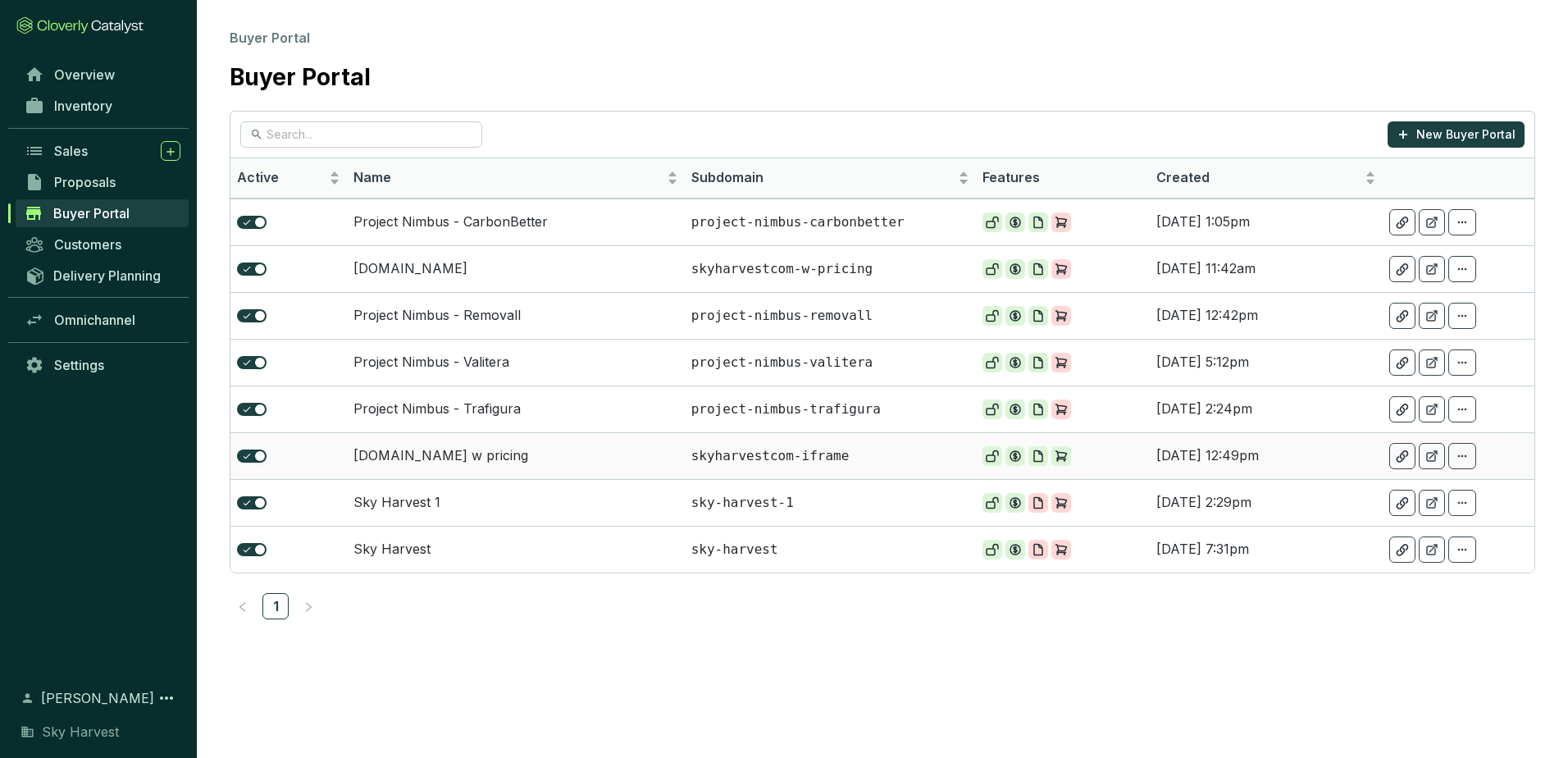
click at [478, 457] on td "[DOMAIN_NAME] w pricing" at bounding box center [516, 456] width 338 height 47
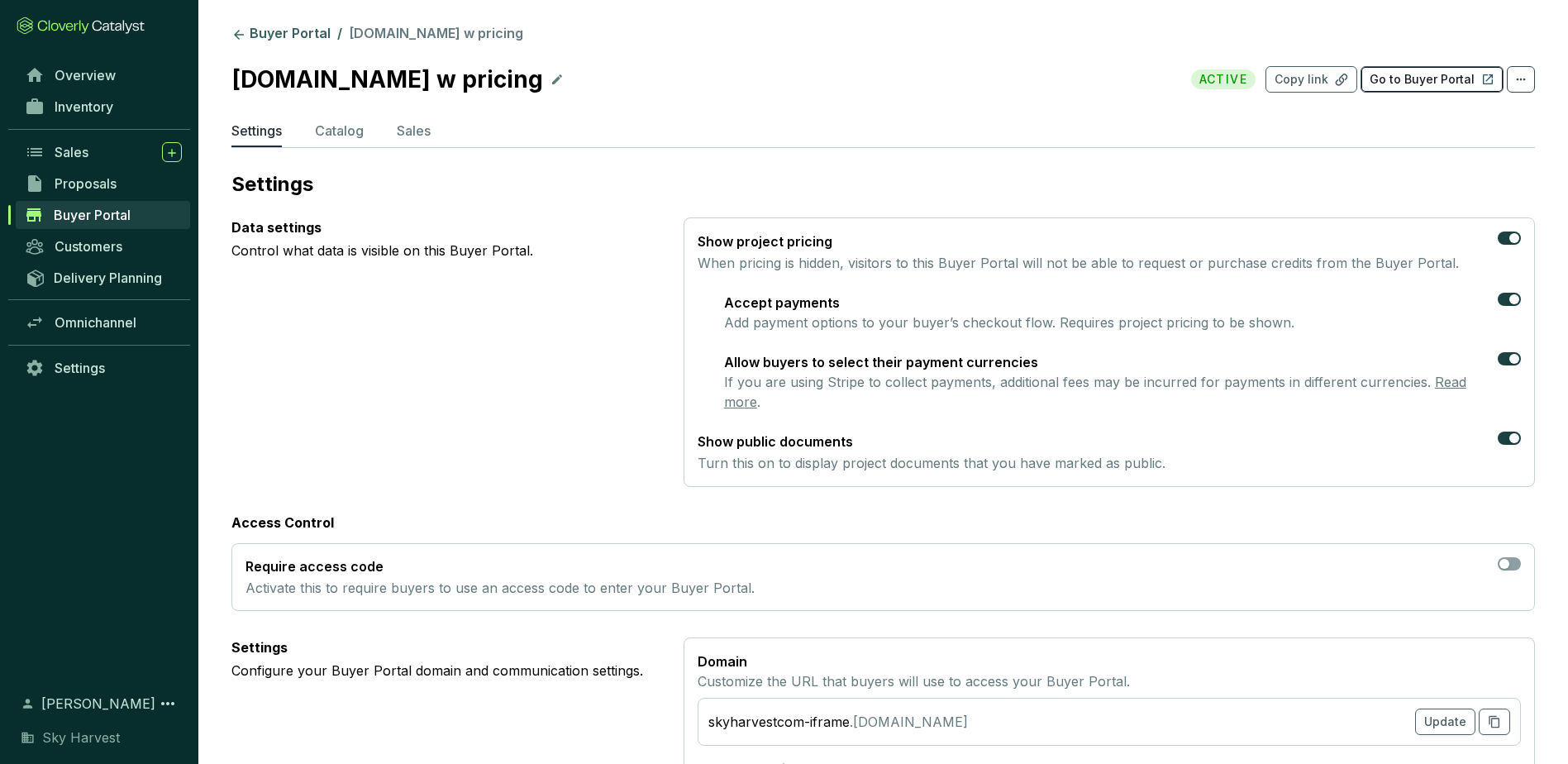
click at [1392, 87] on p "Go to Buyer Portal" at bounding box center [1421, 79] width 105 height 16
